Goal: Task Accomplishment & Management: Complete application form

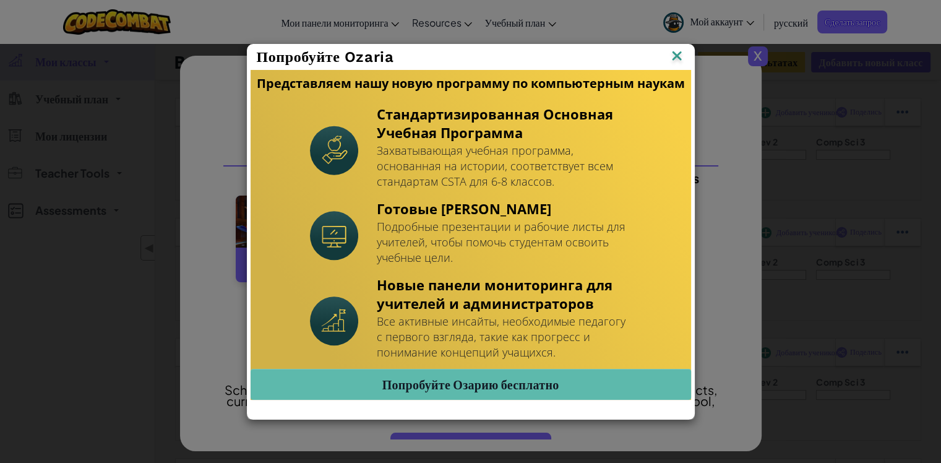
click at [755, 58] on div "Попробуйте Ozaria Представляем нашу новую программу по компьютерным наукам Стан…" at bounding box center [470, 231] width 941 height 463
click at [681, 56] on img at bounding box center [677, 57] width 16 height 19
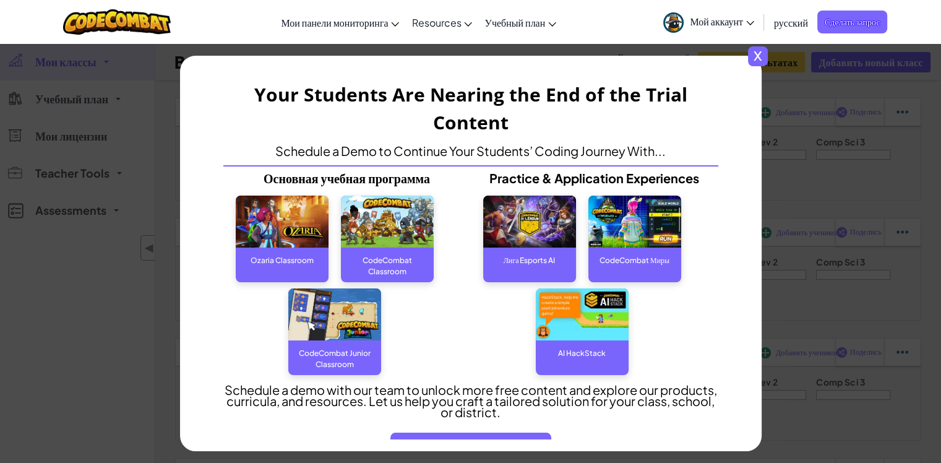
click at [776, 59] on div "x Your Students Are Nearing the End of the Trial Content Schedule a Demo to Con…" at bounding box center [470, 231] width 941 height 463
click at [763, 53] on span "x" at bounding box center [758, 56] width 20 height 20
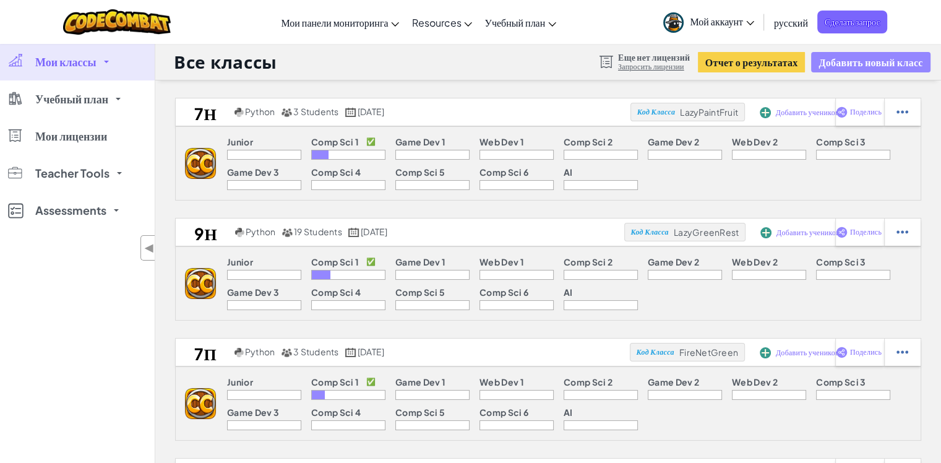
click at [836, 61] on button "Добавить новый класс" at bounding box center [870, 62] width 119 height 20
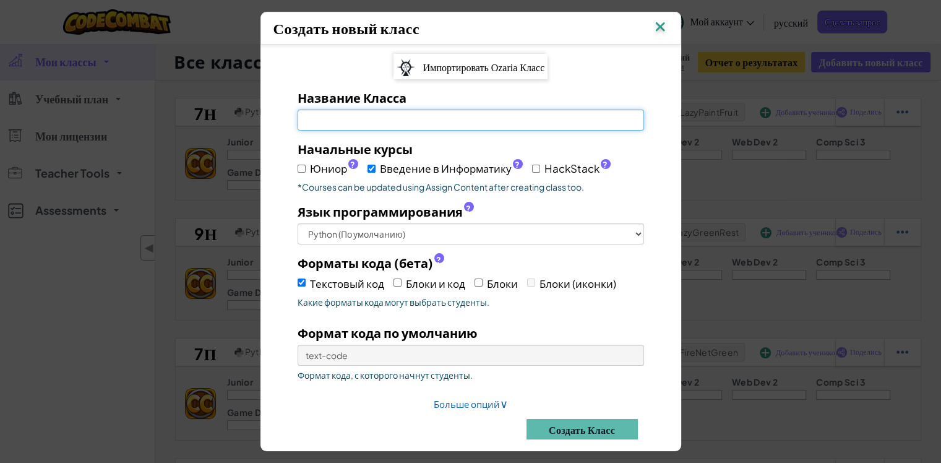
click at [363, 118] on input "Название Класса Обязательное поле" at bounding box center [471, 120] width 347 height 21
type input "7л"
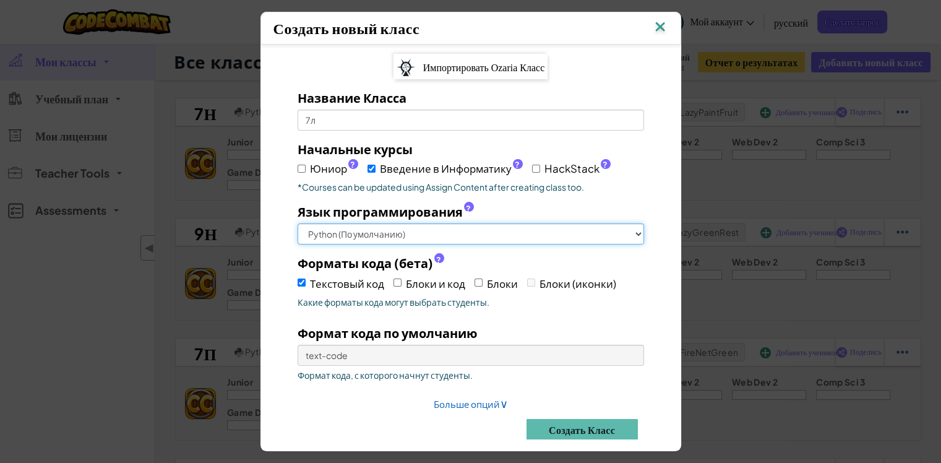
click at [515, 227] on select "Python (По умолчанию) JavaScript C++ Java (Экспериментальный)" at bounding box center [471, 233] width 347 height 21
click at [298, 223] on select "Python (По умолчанию) JavaScript C++ Java (Экспериментальный)" at bounding box center [471, 233] width 347 height 21
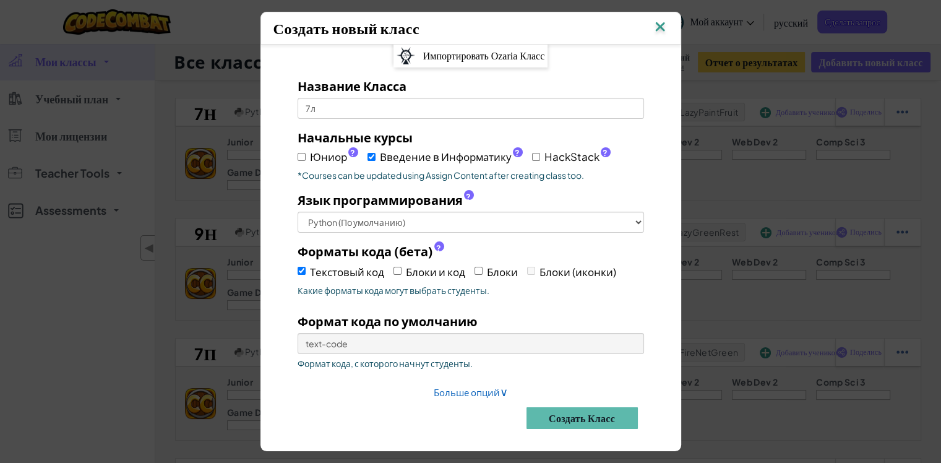
scroll to position [15, 0]
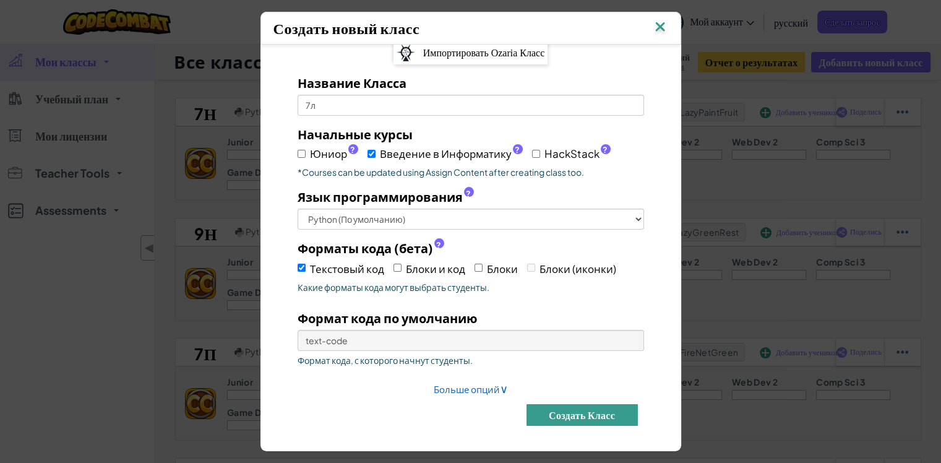
click at [577, 415] on button "Создать класс" at bounding box center [582, 415] width 111 height 22
